Goal: Information Seeking & Learning: Learn about a topic

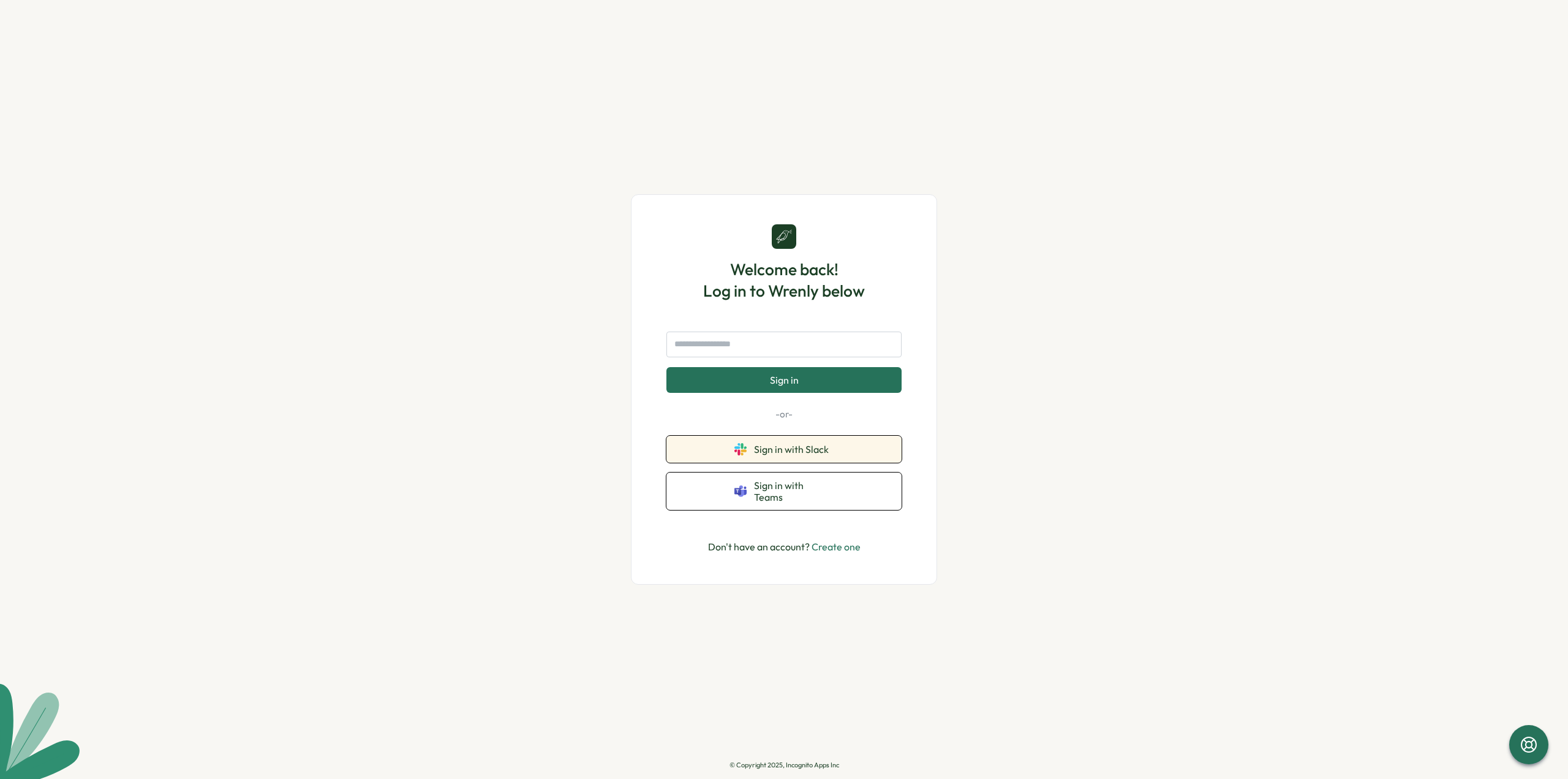
click at [743, 455] on icon at bounding box center [740, 449] width 12 height 12
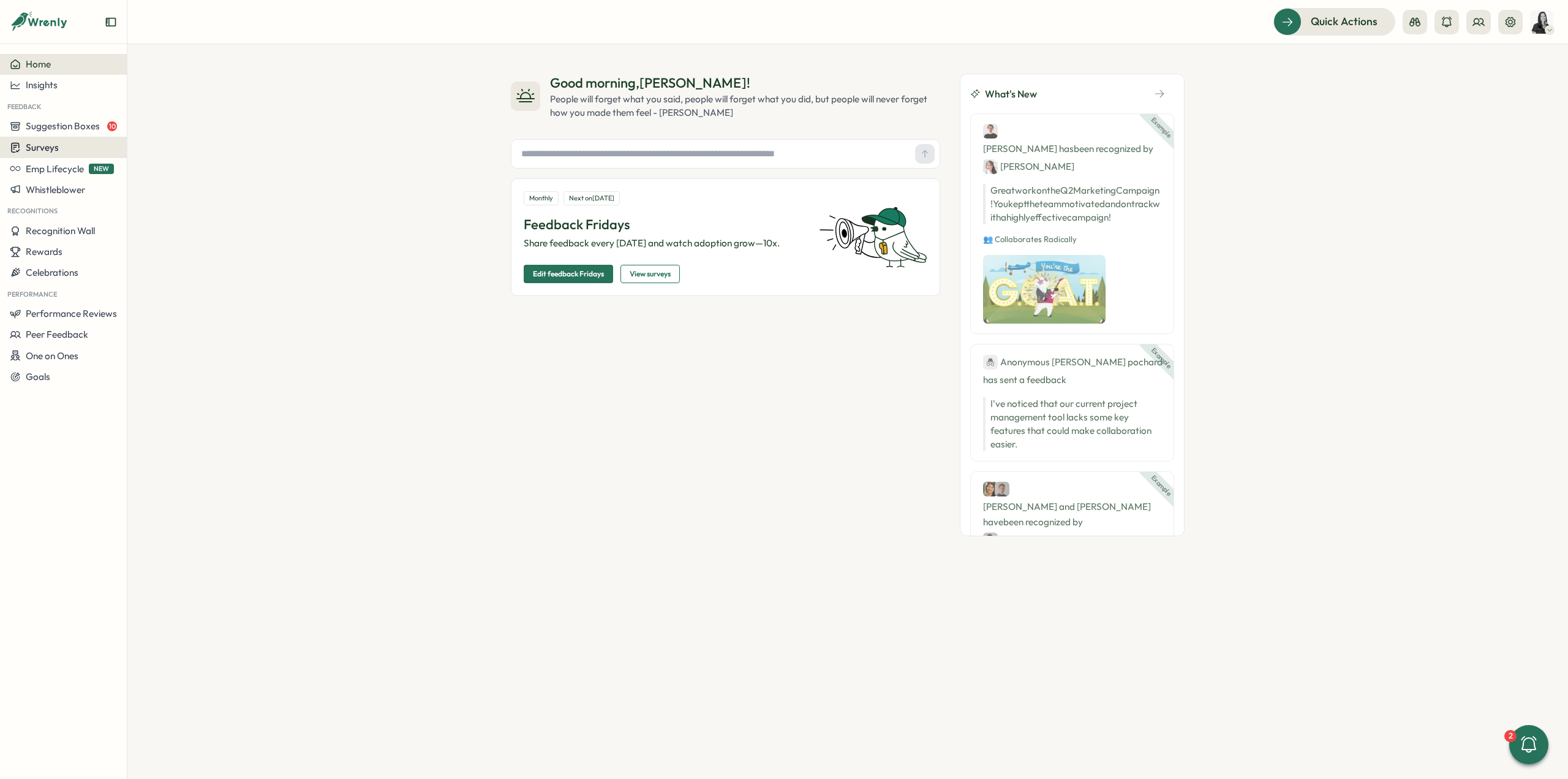
click at [42, 147] on span "Surveys" at bounding box center [42, 147] width 33 height 12
click at [55, 153] on button "Surveys" at bounding box center [63, 147] width 126 height 22
click at [167, 132] on div "Insights" at bounding box center [175, 124] width 101 height 23
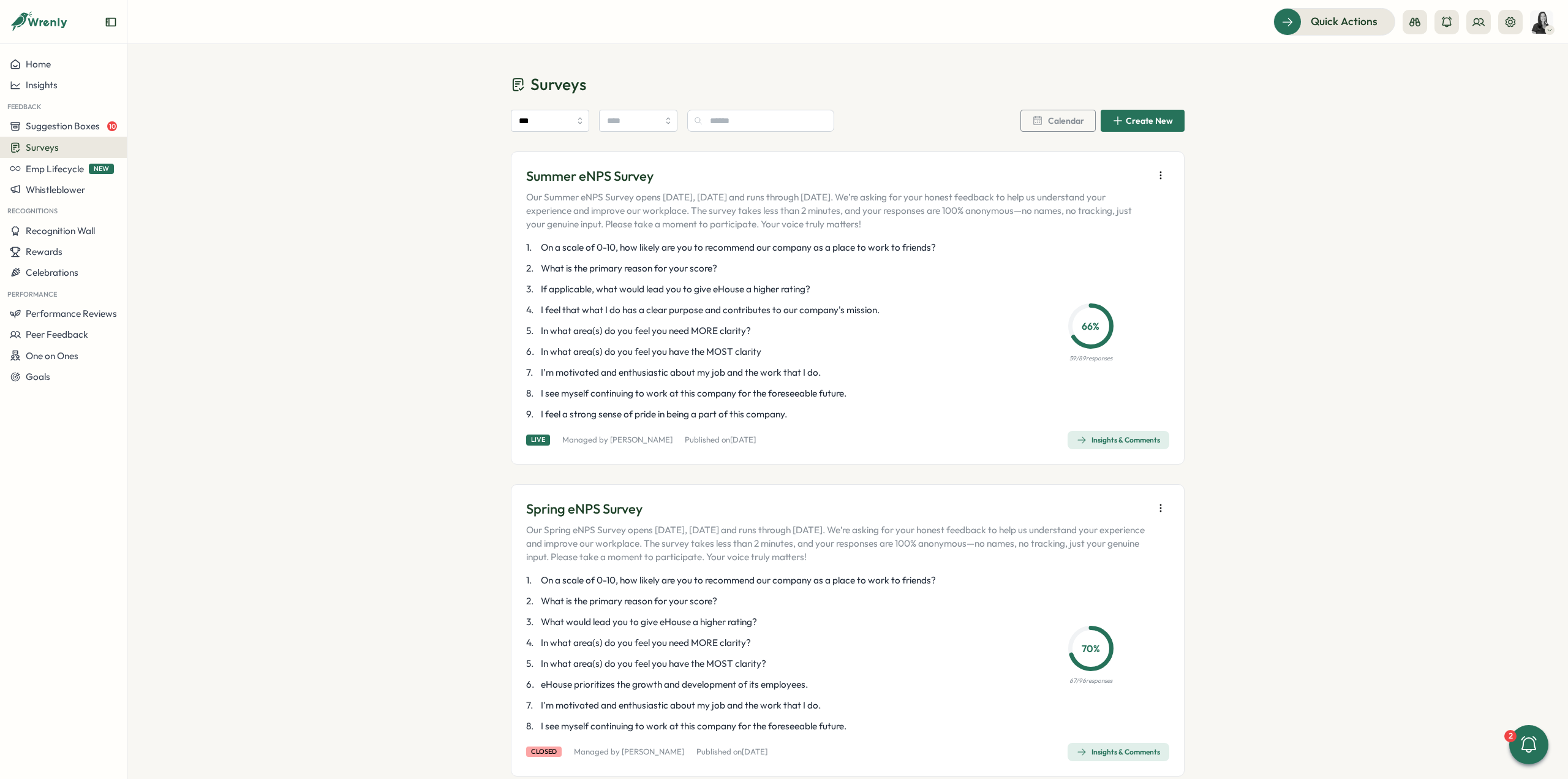
click at [1104, 434] on span "Insights & Comments" at bounding box center [1119, 440] width 83 height 17
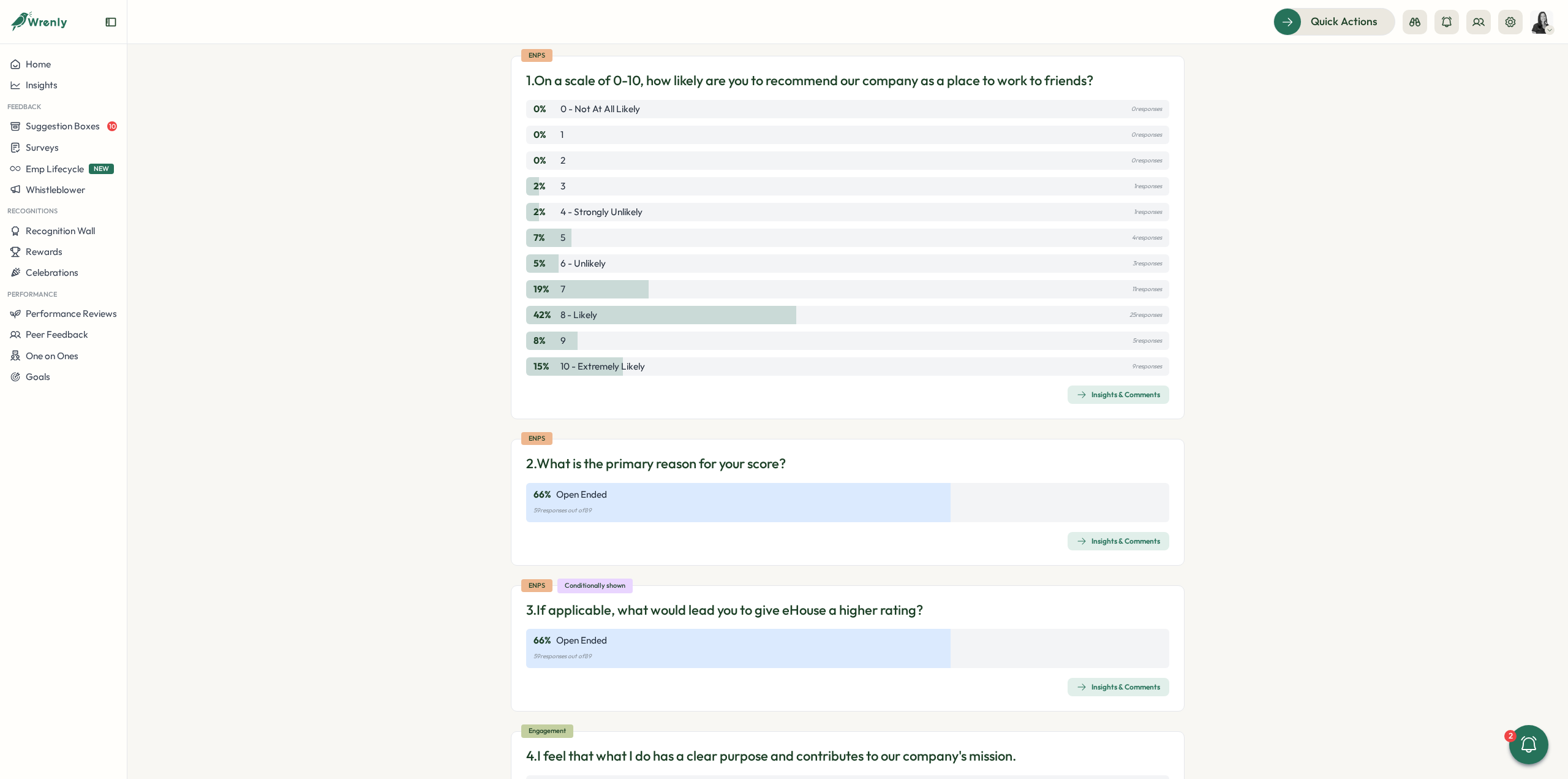
scroll to position [123, 0]
click at [1112, 536] on div "Insights & Comments" at bounding box center [1119, 540] width 83 height 10
click at [1112, 689] on div "Insights & Comments" at bounding box center [1119, 686] width 83 height 10
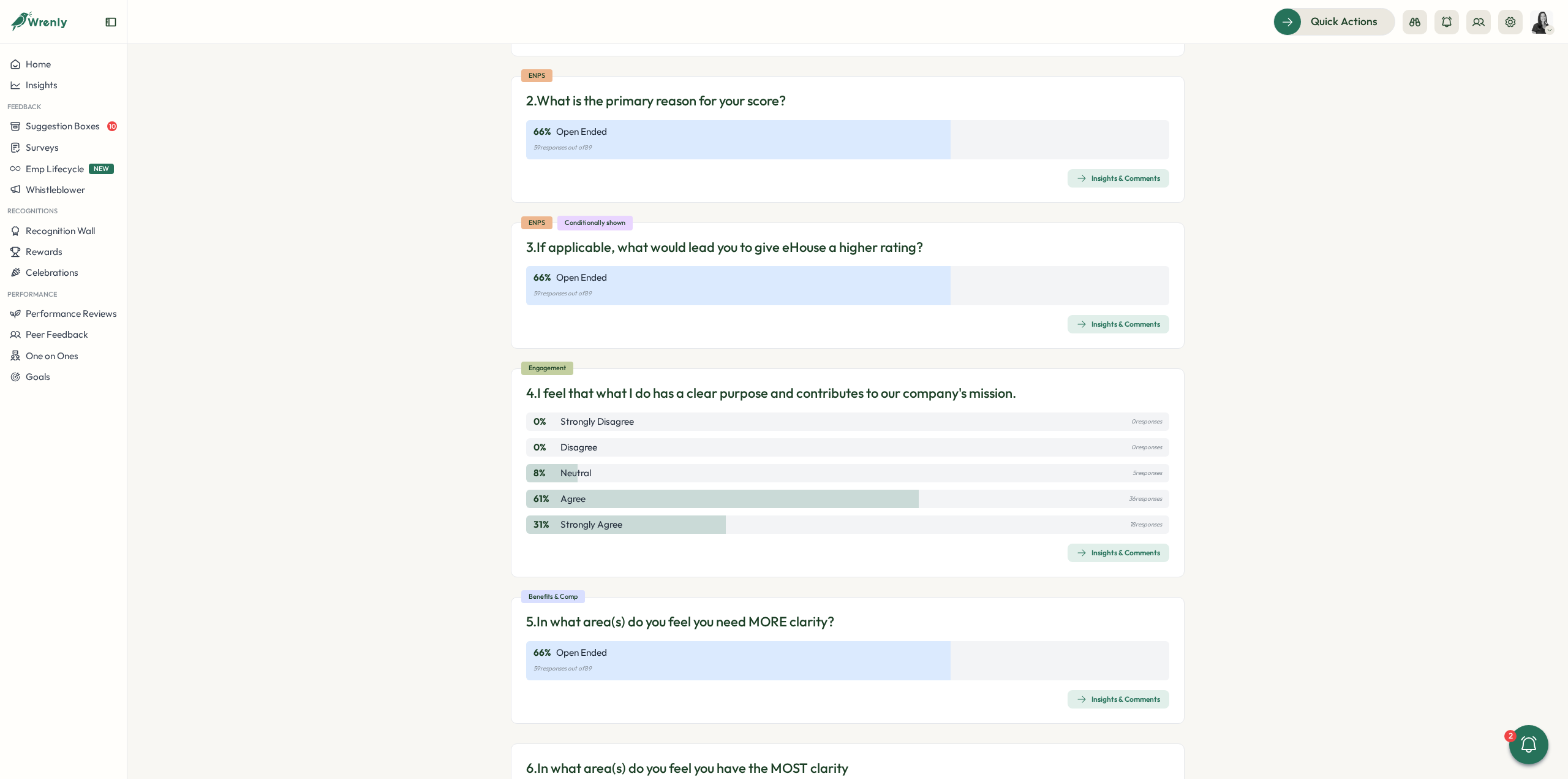
scroll to position [491, 0]
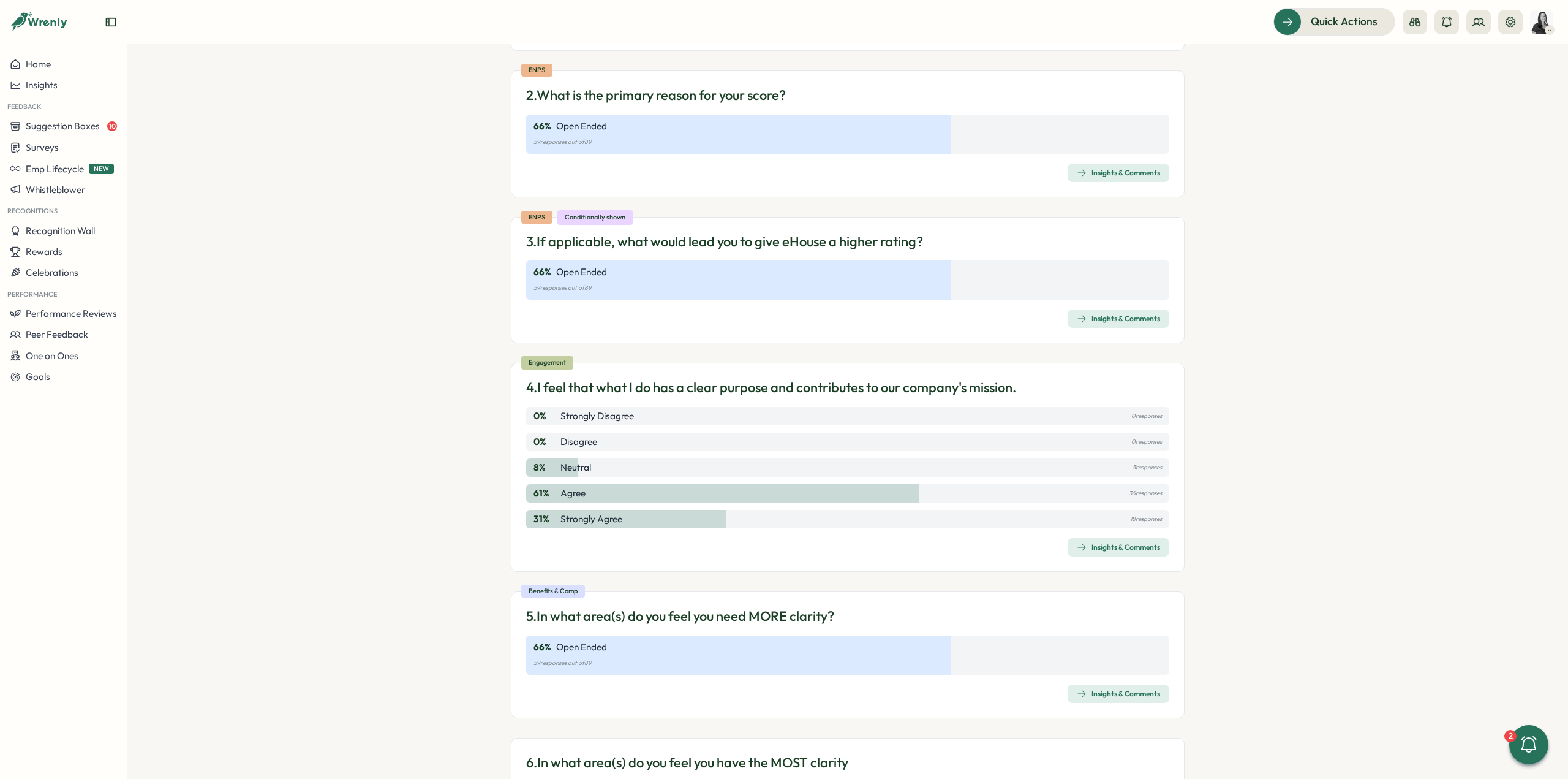
click at [1125, 547] on div "Insights & Comments" at bounding box center [1119, 547] width 83 height 10
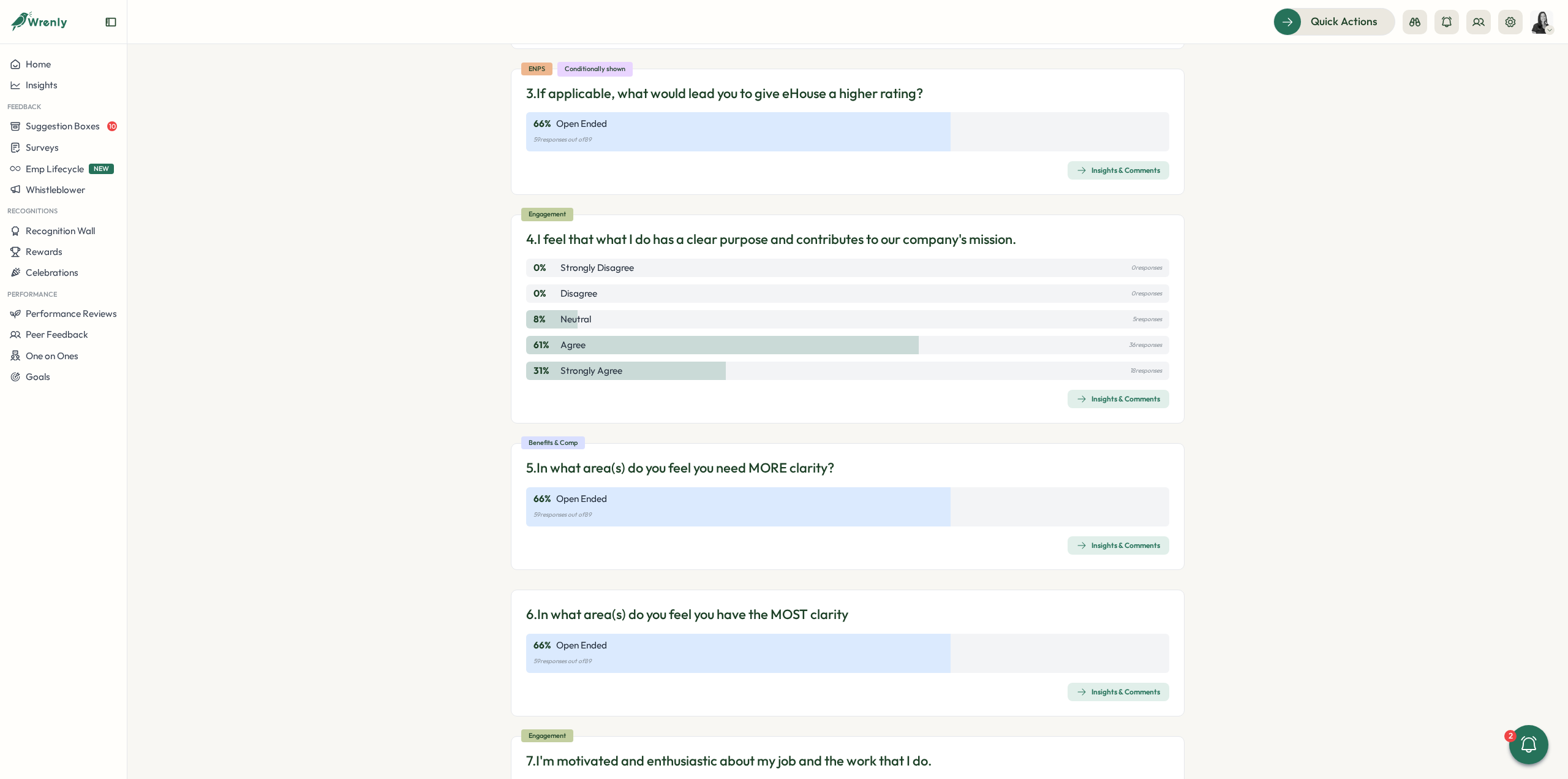
scroll to position [797, 0]
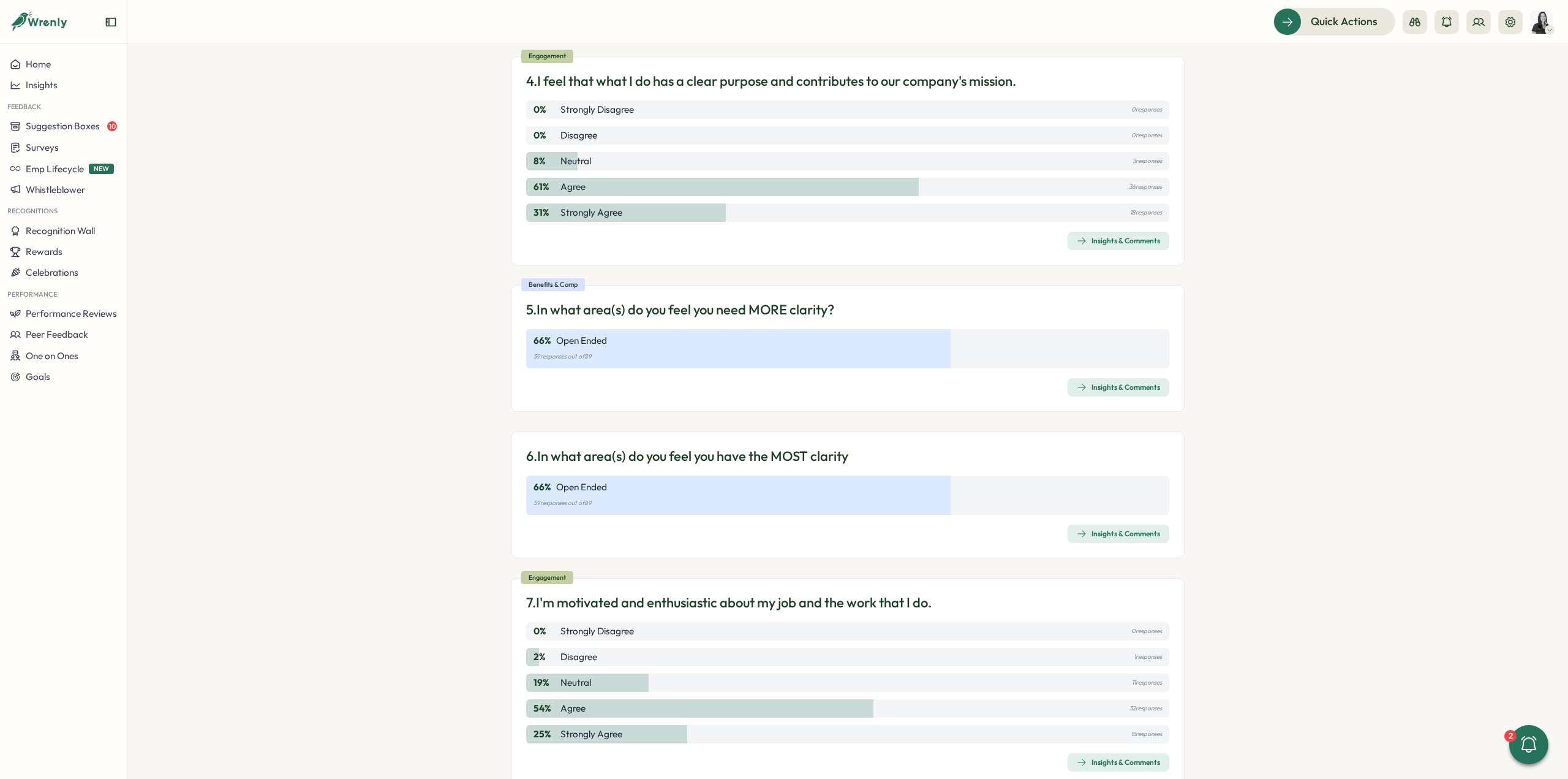
click at [1109, 383] on div "Insights & Comments" at bounding box center [1119, 387] width 83 height 10
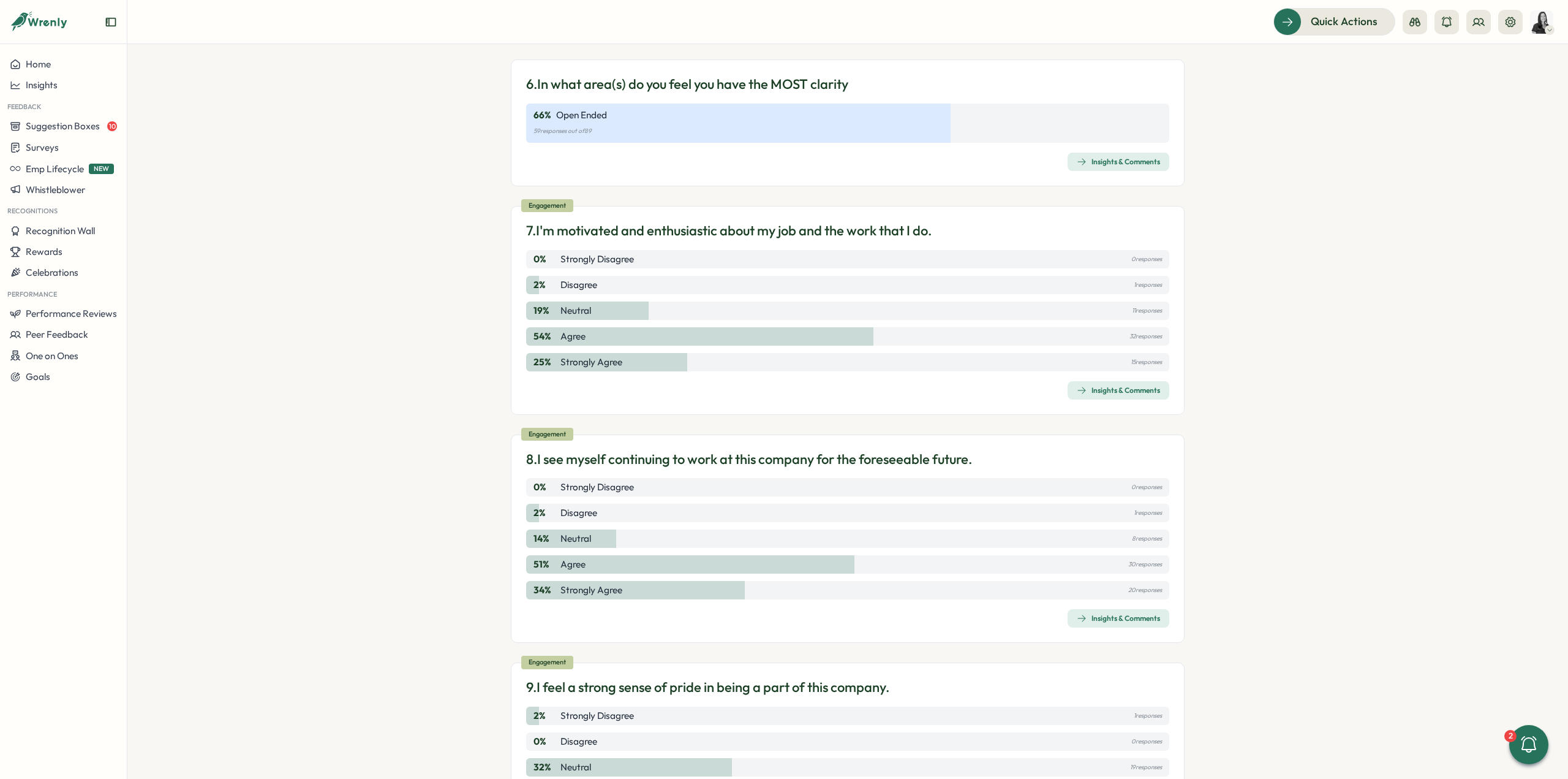
scroll to position [1164, 0]
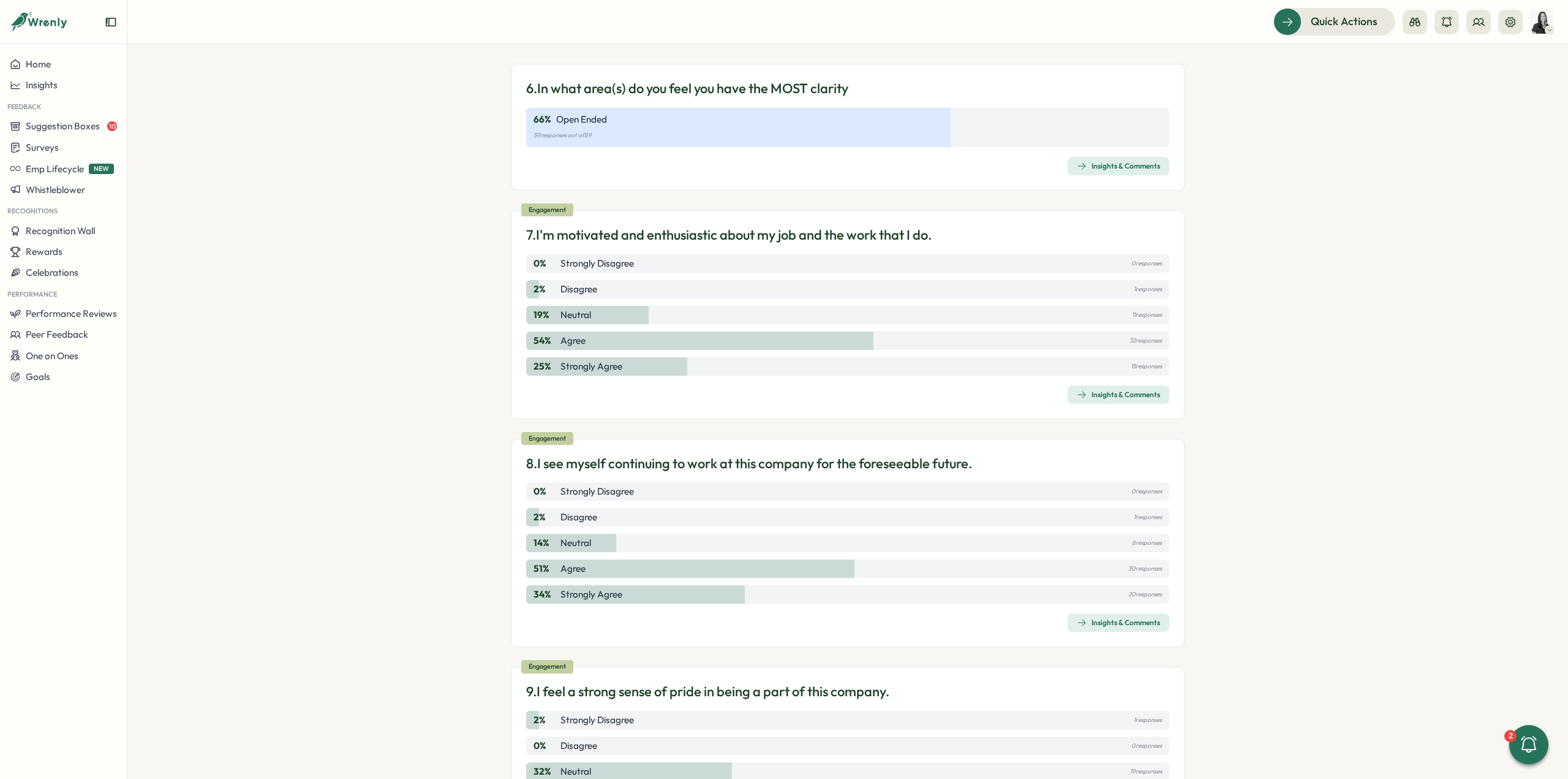
click at [1109, 392] on div "Insights & Comments" at bounding box center [1119, 394] width 83 height 10
click at [1095, 619] on div "Insights & Comments" at bounding box center [1119, 622] width 83 height 10
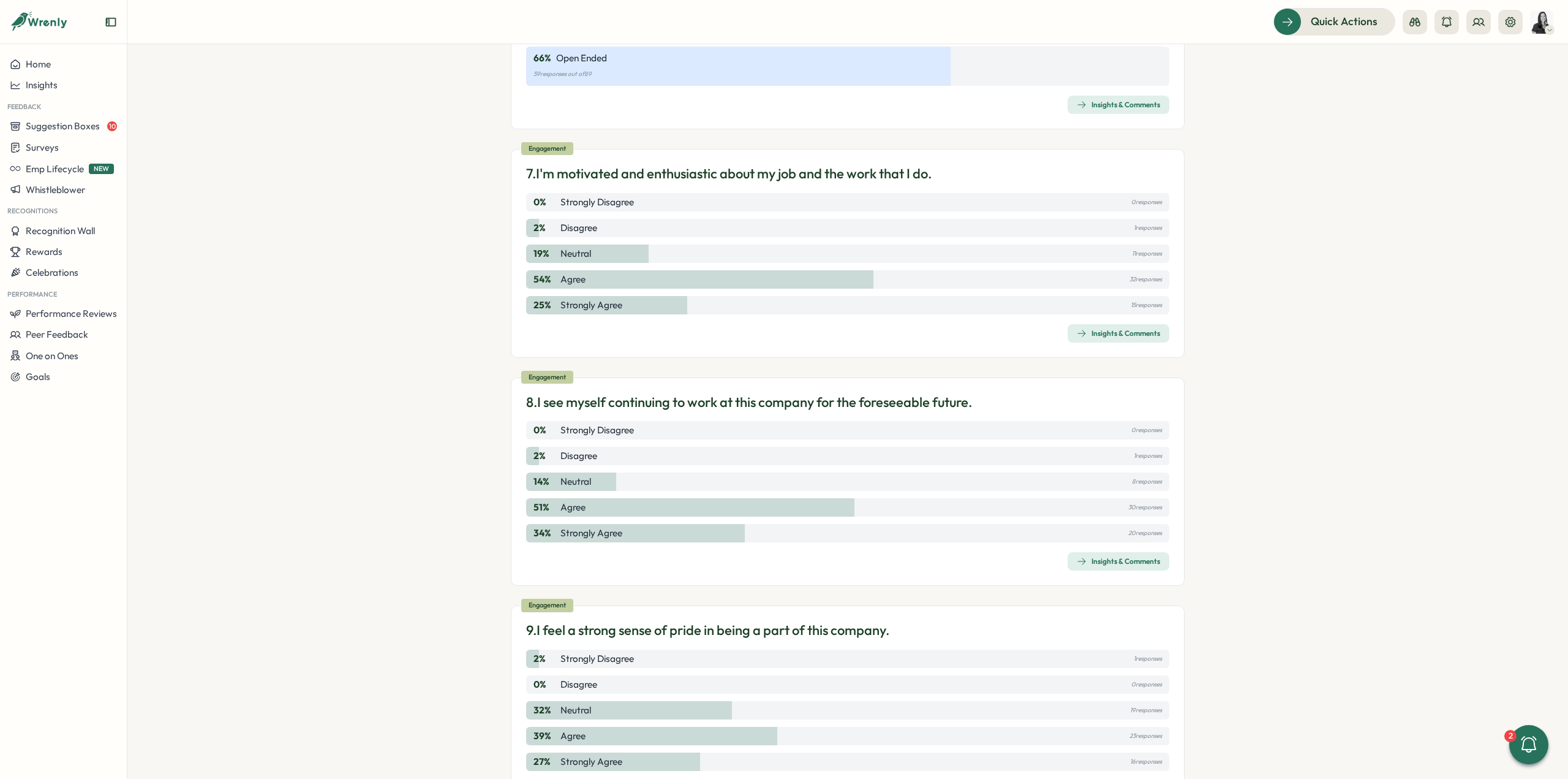
scroll to position [1287, 0]
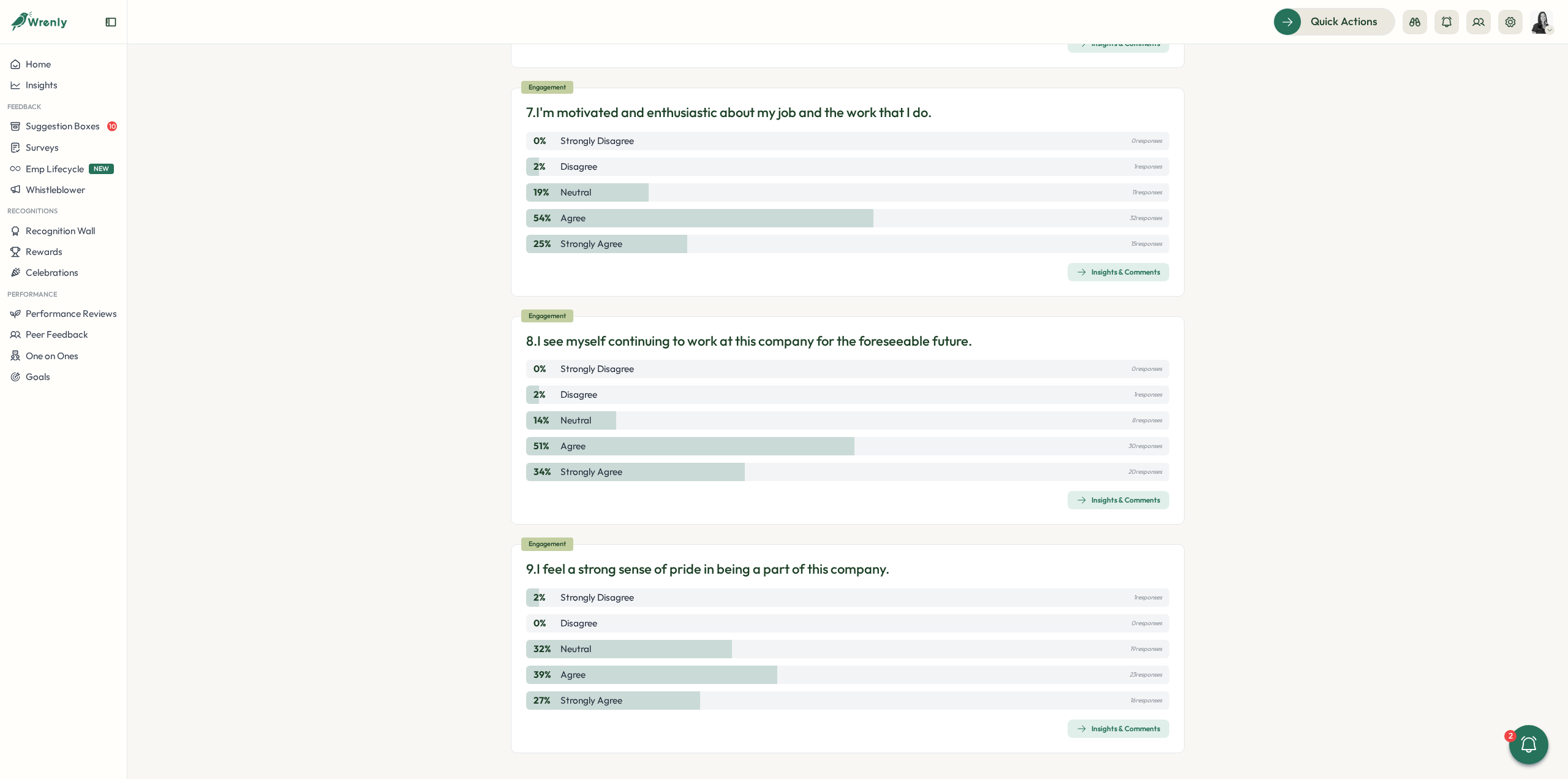
click at [1112, 729] on div "Insights & Comments" at bounding box center [1119, 728] width 83 height 10
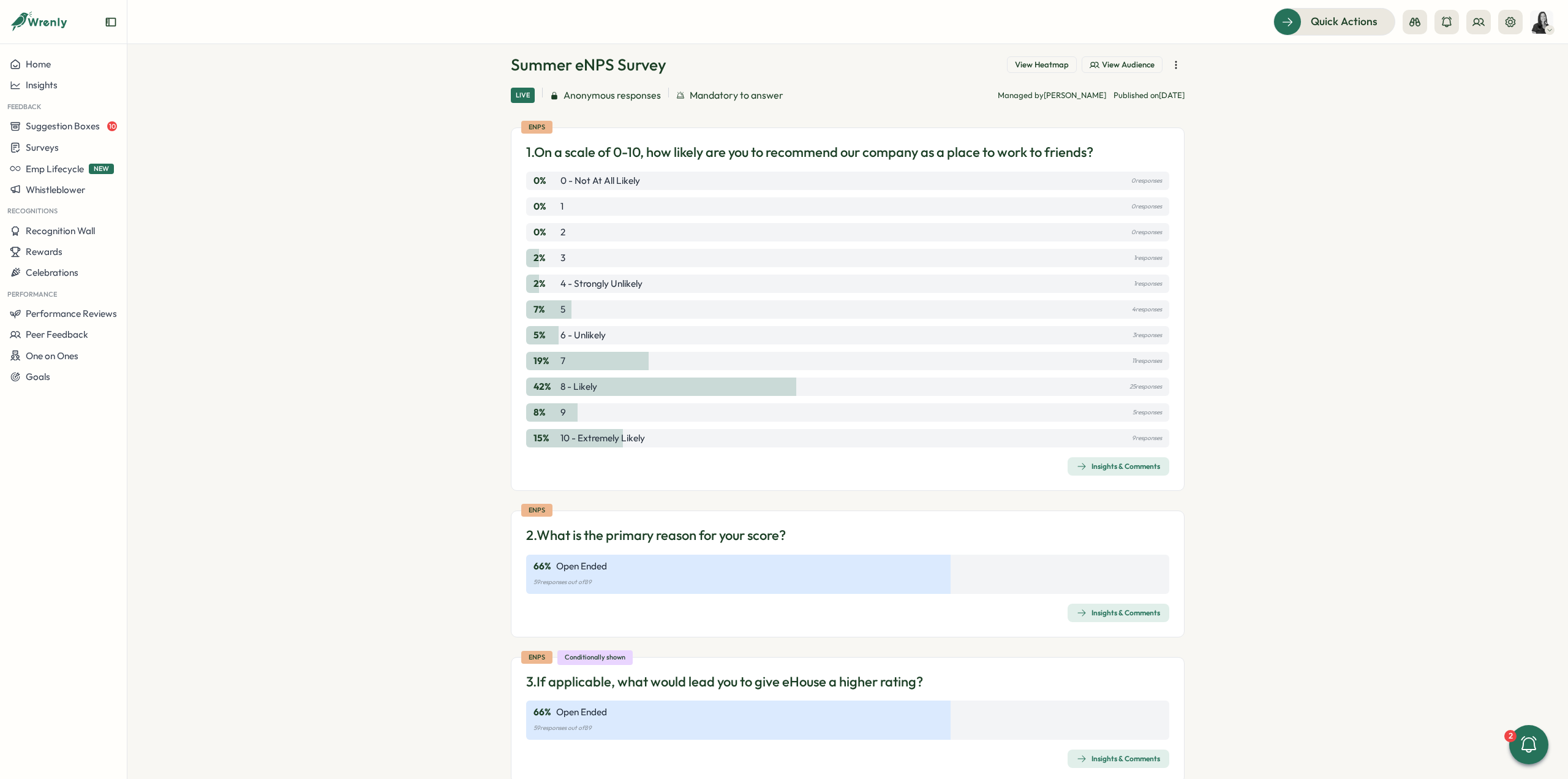
scroll to position [0, 0]
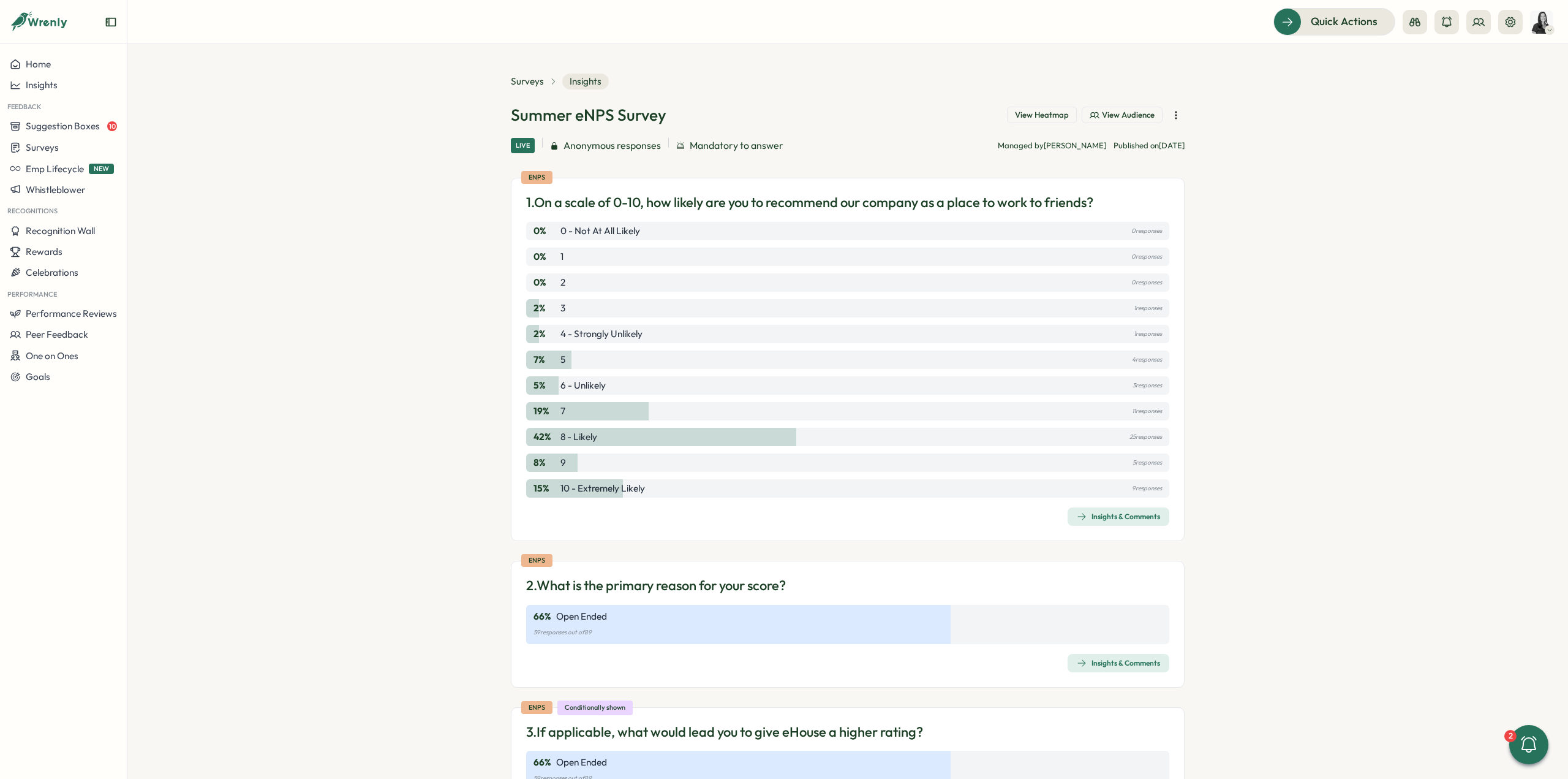
click at [1040, 113] on span "View Heatmap" at bounding box center [1041, 115] width 54 height 11
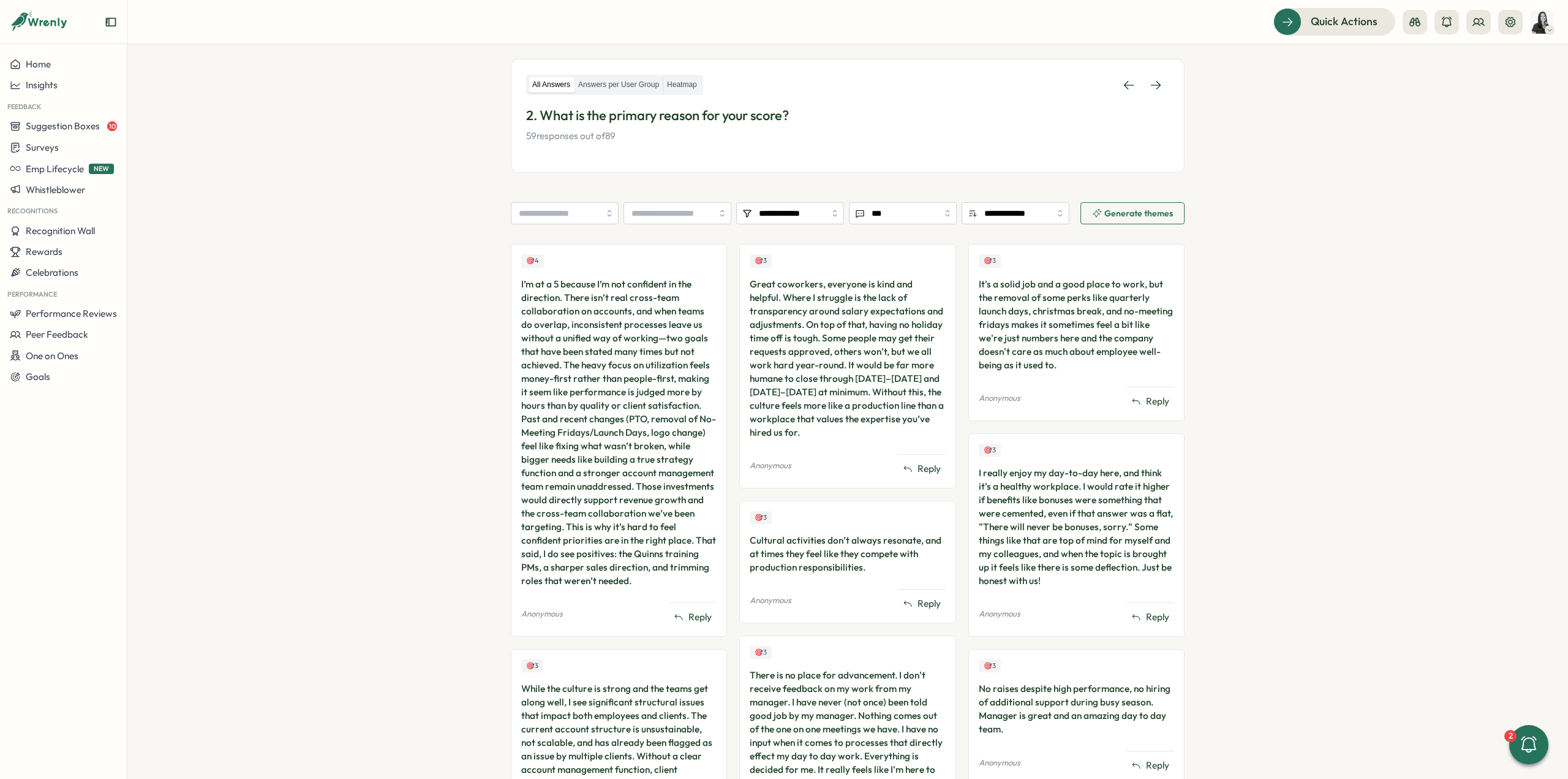
scroll to position [245, 0]
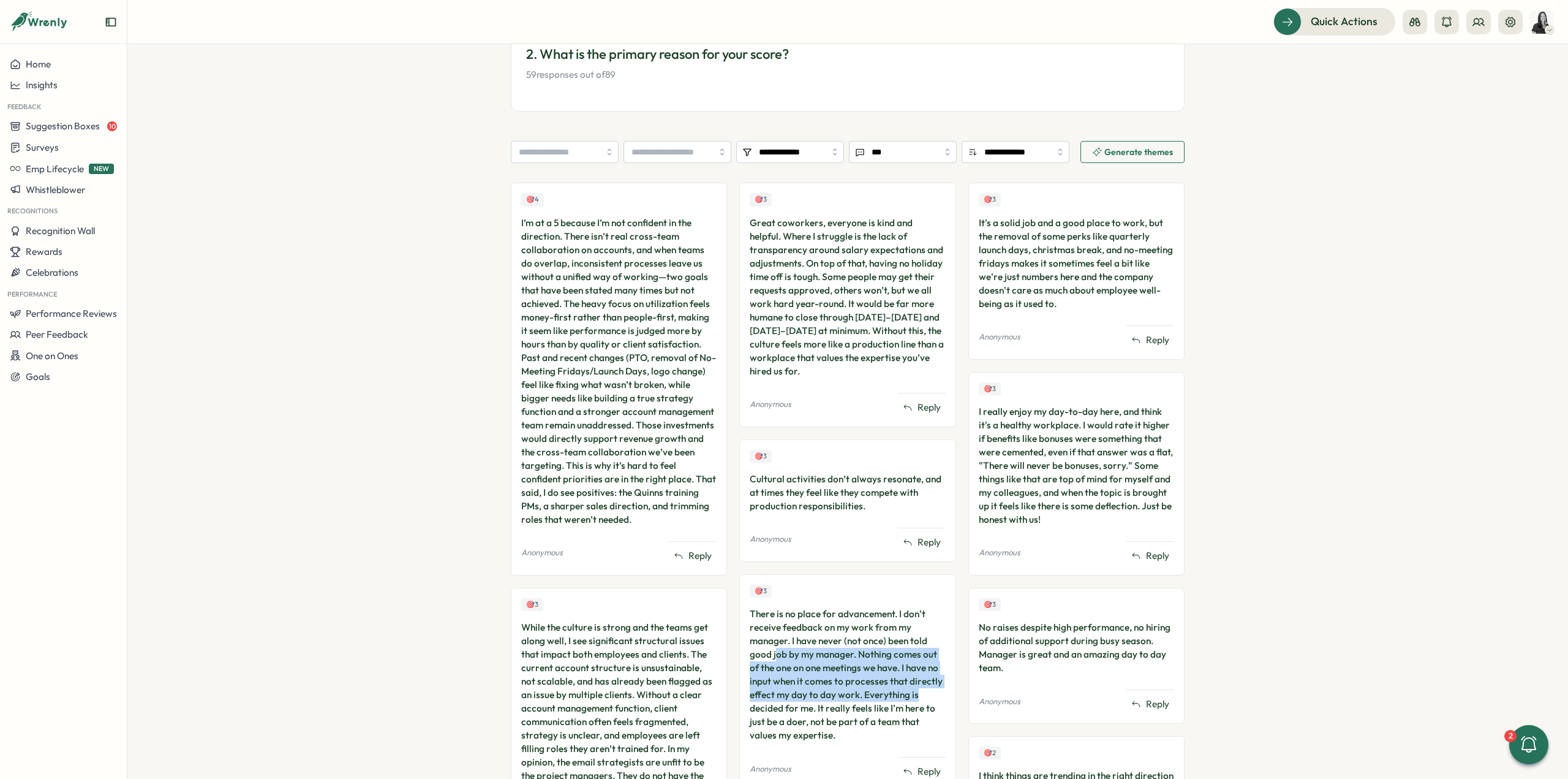
drag, startPoint x: 773, startPoint y: 651, endPoint x: 934, endPoint y: 693, distance: 166.4
click at [934, 693] on div "There is no place for advancement. I don't receive feedback on my work from my …" at bounding box center [846, 674] width 195 height 135
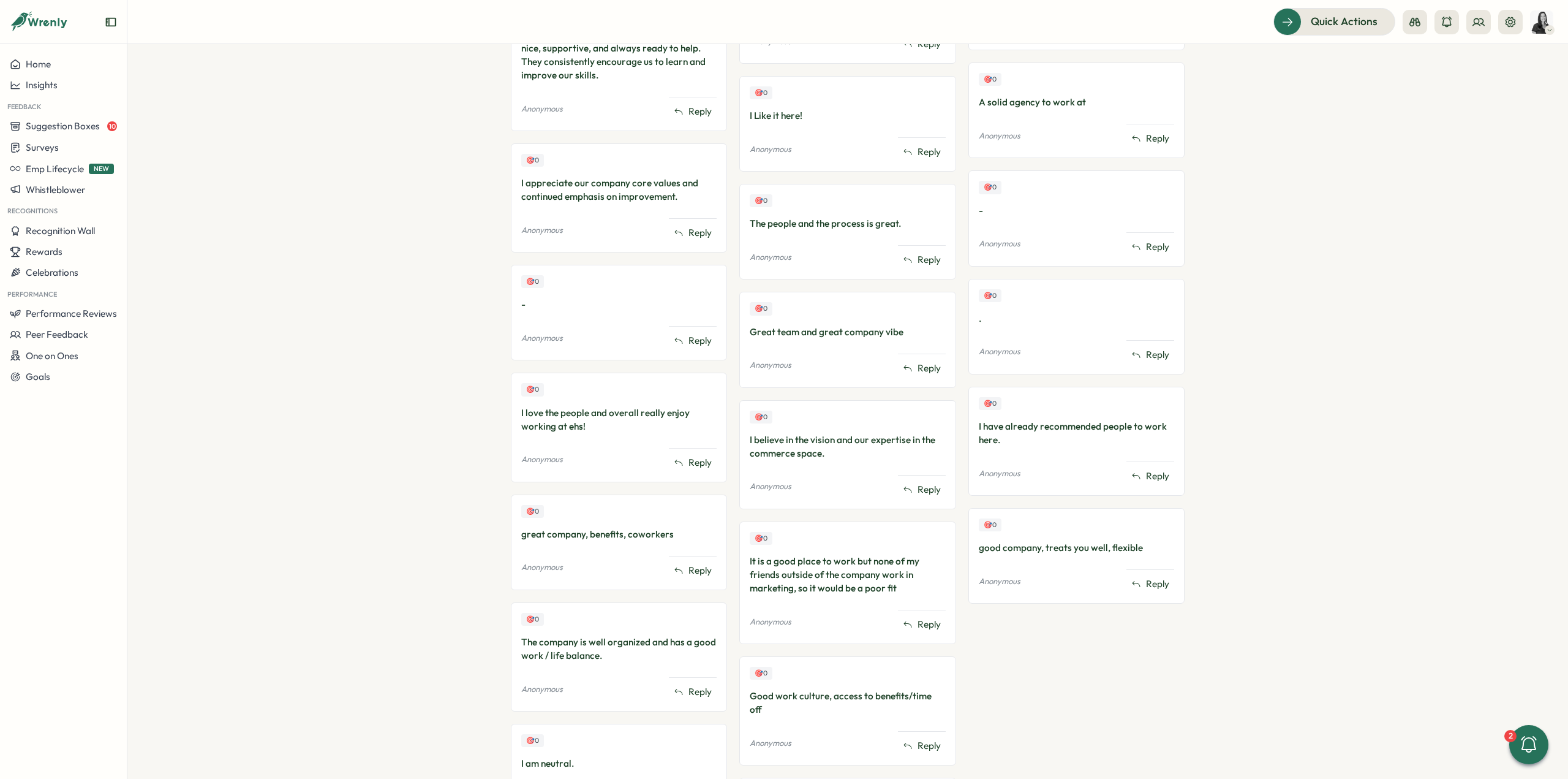
scroll to position [2502, 0]
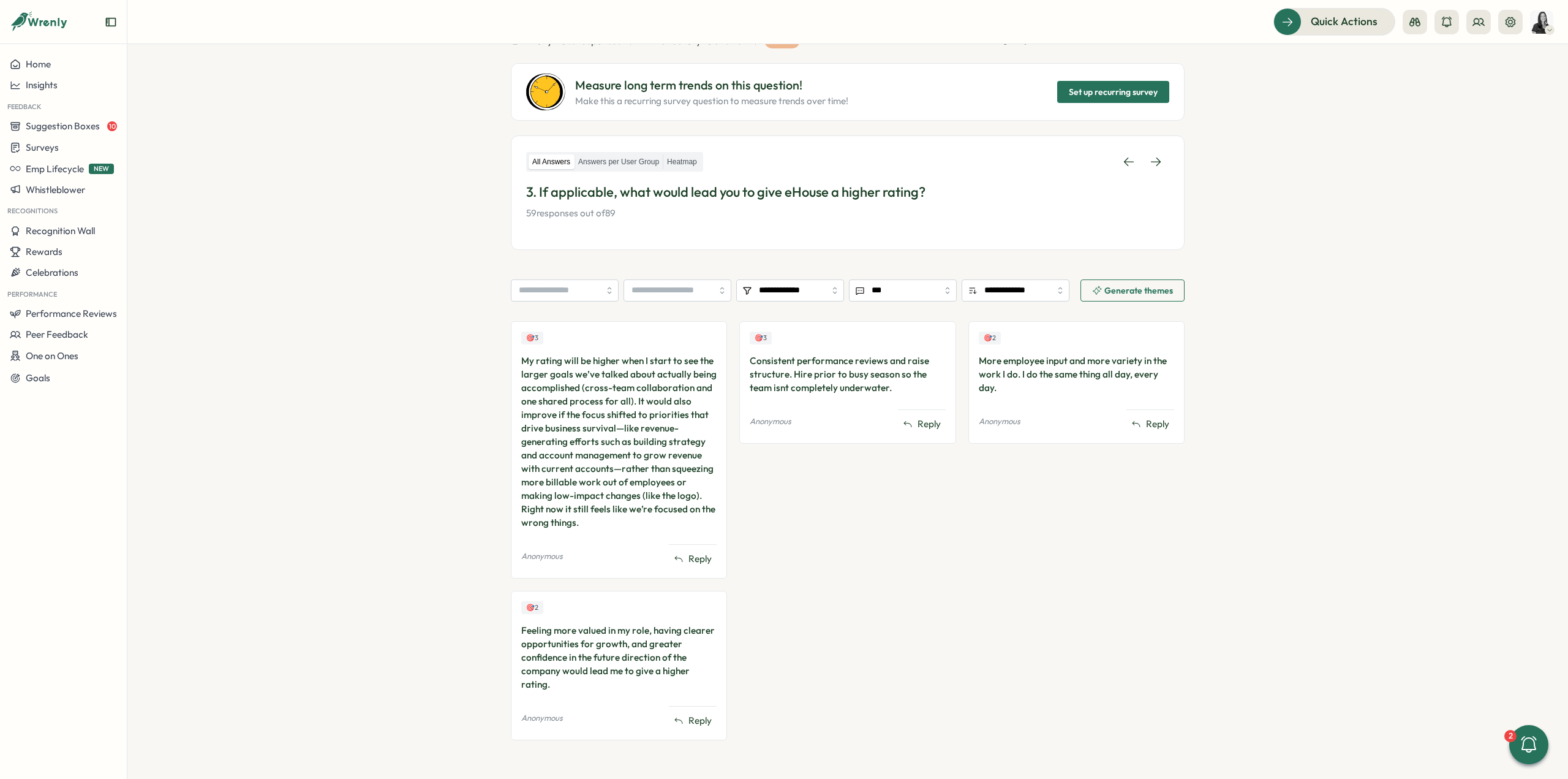
scroll to position [101, 0]
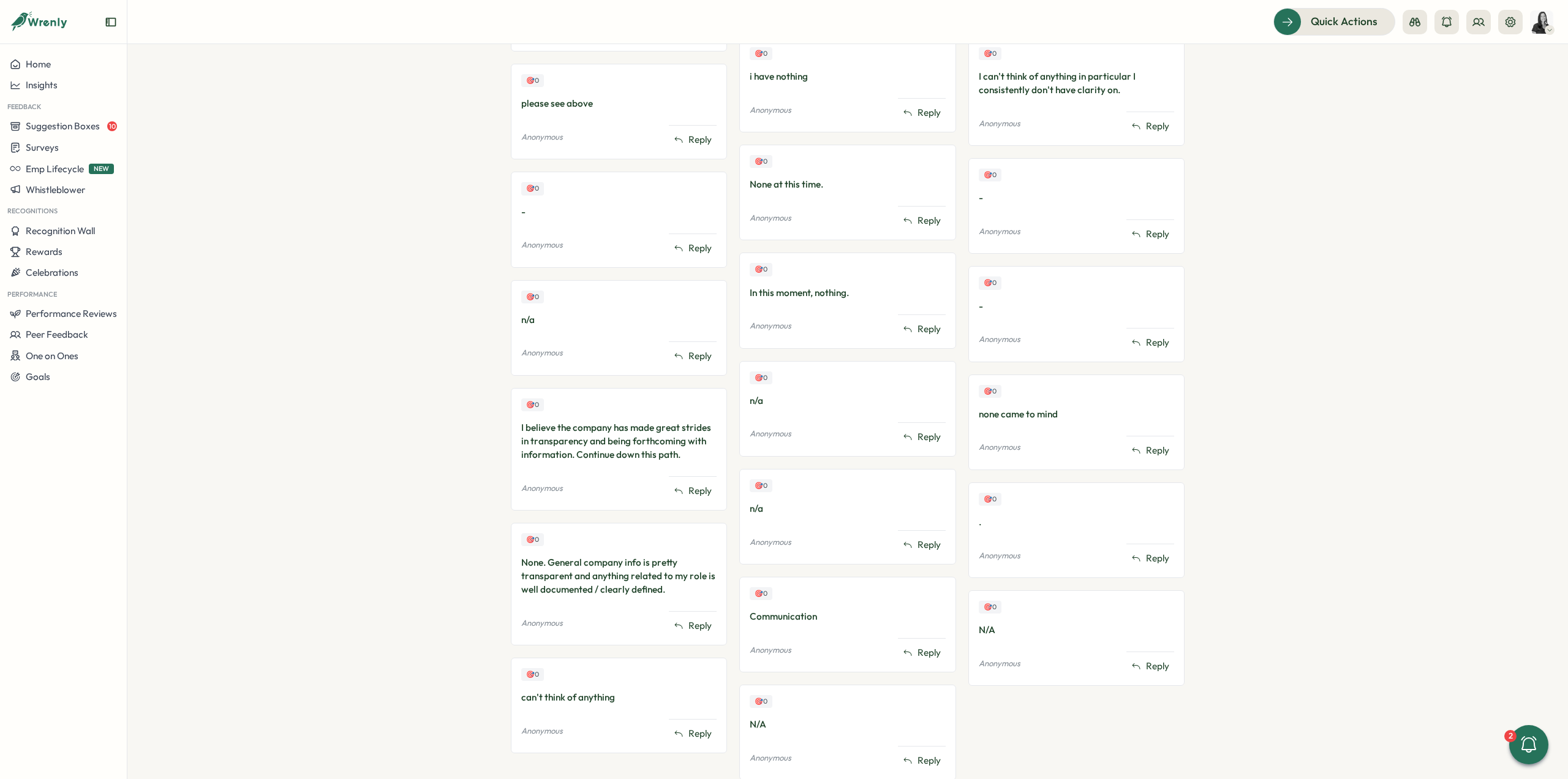
scroll to position [2740, 0]
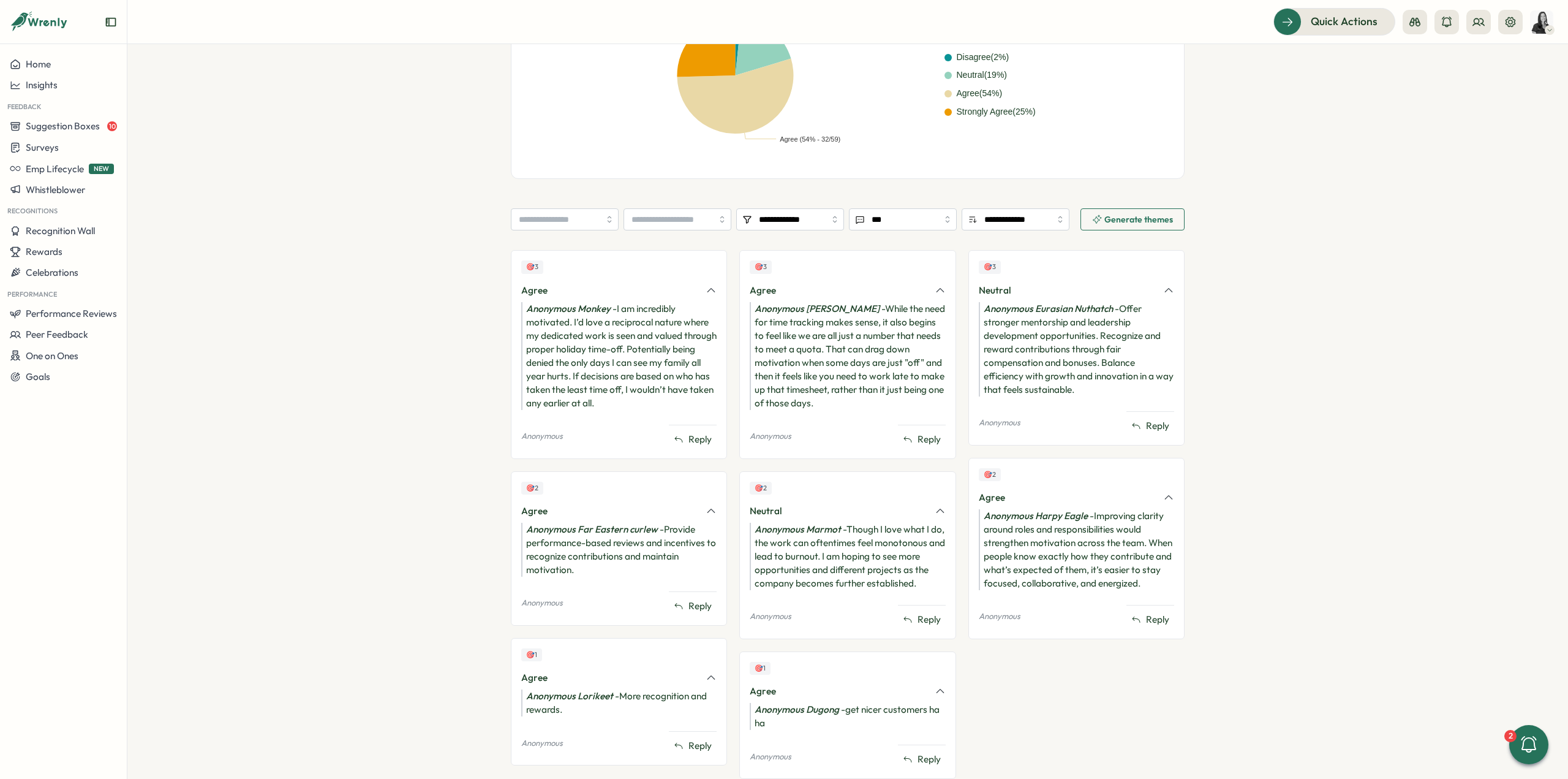
scroll to position [393, 0]
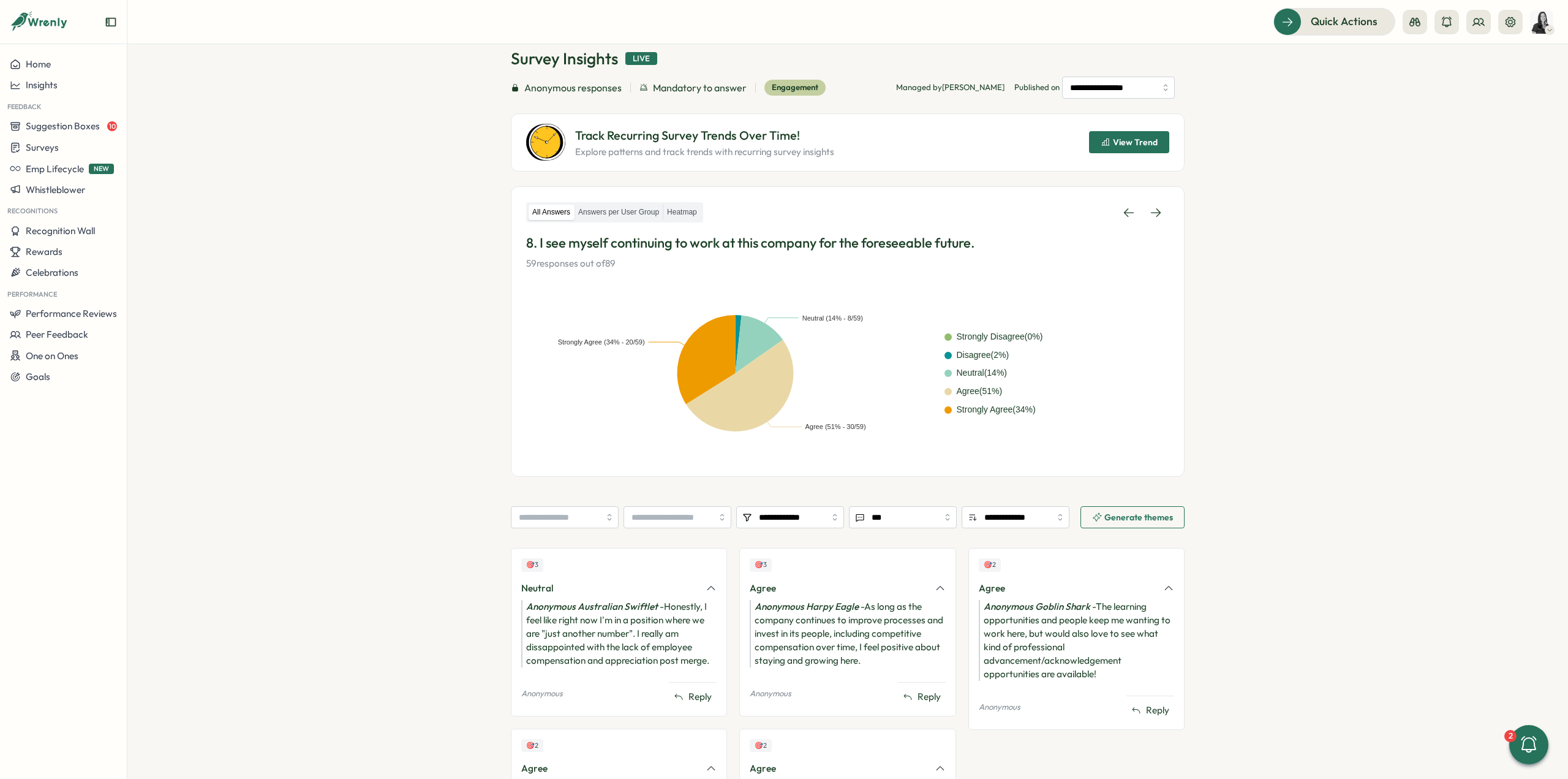
scroll to position [213, 0]
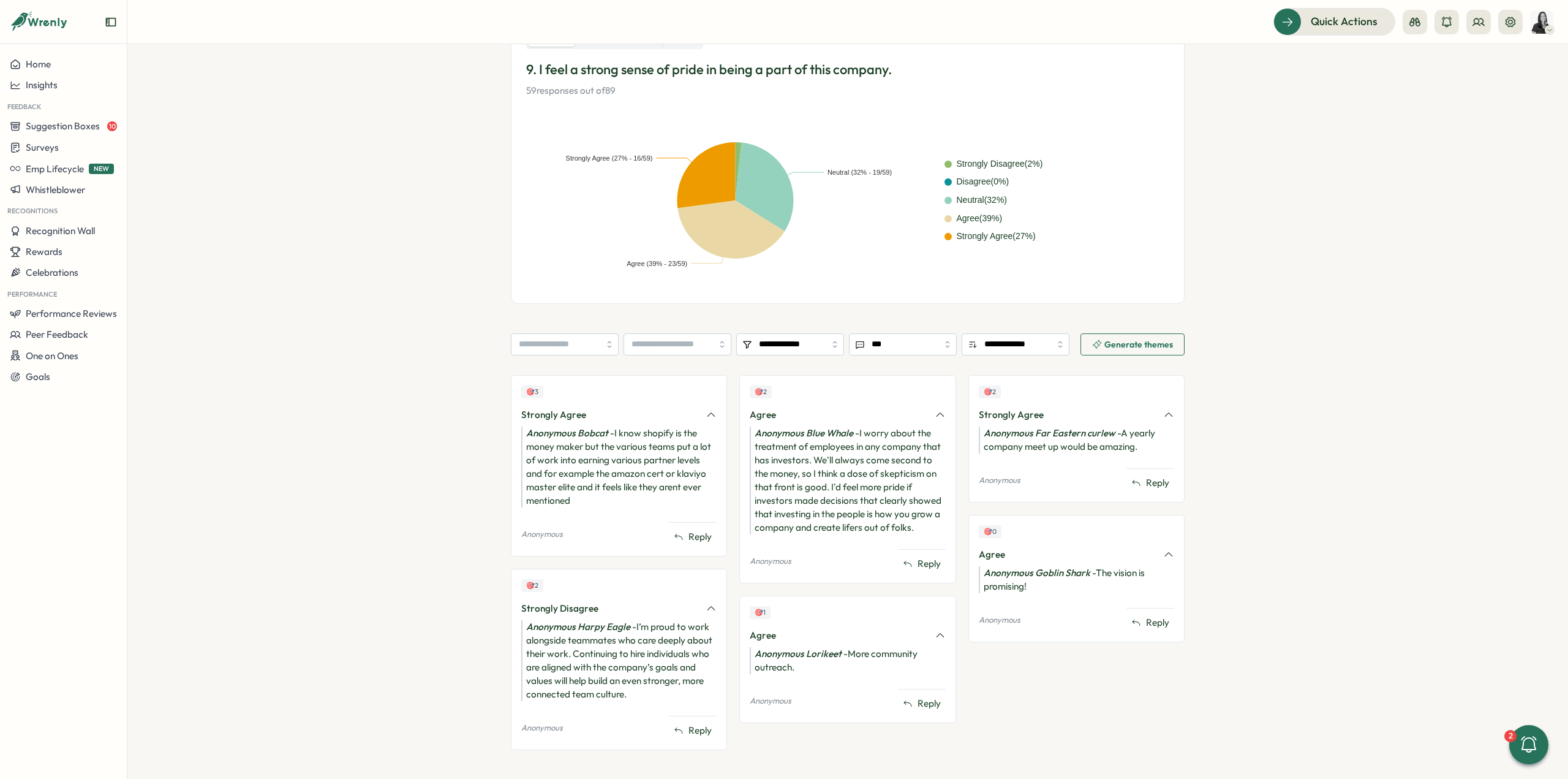
scroll to position [234, 0]
